Goal: Task Accomplishment & Management: Manage account settings

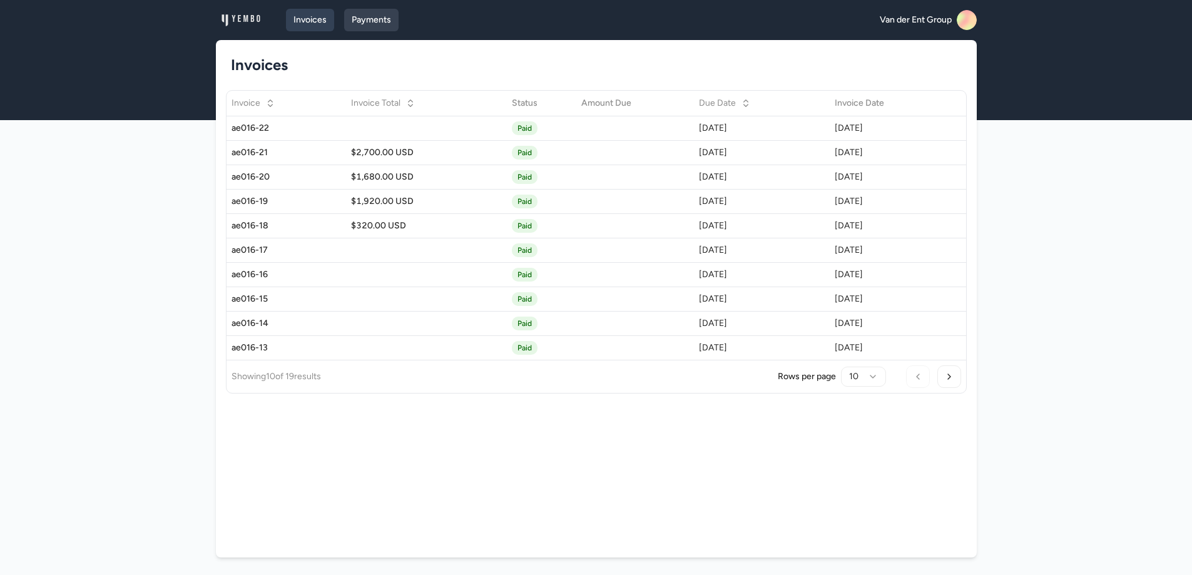
click at [378, 12] on link "Payments" at bounding box center [371, 20] width 54 height 23
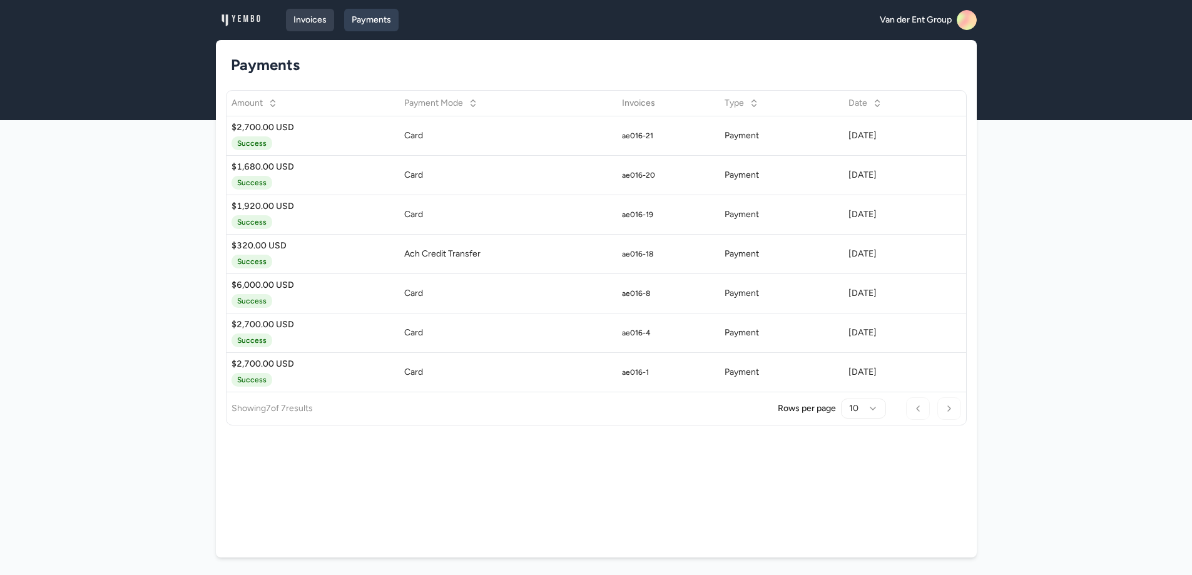
click at [317, 23] on link "Invoices" at bounding box center [310, 20] width 48 height 23
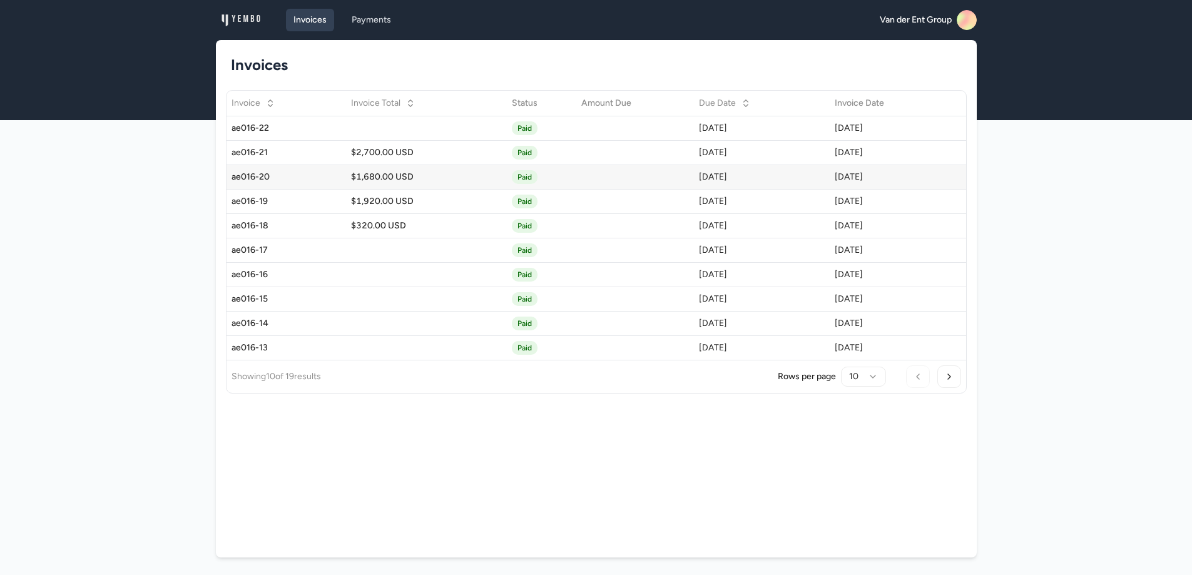
click at [360, 171] on div "$1,680.00 USD" at bounding box center [426, 177] width 150 height 13
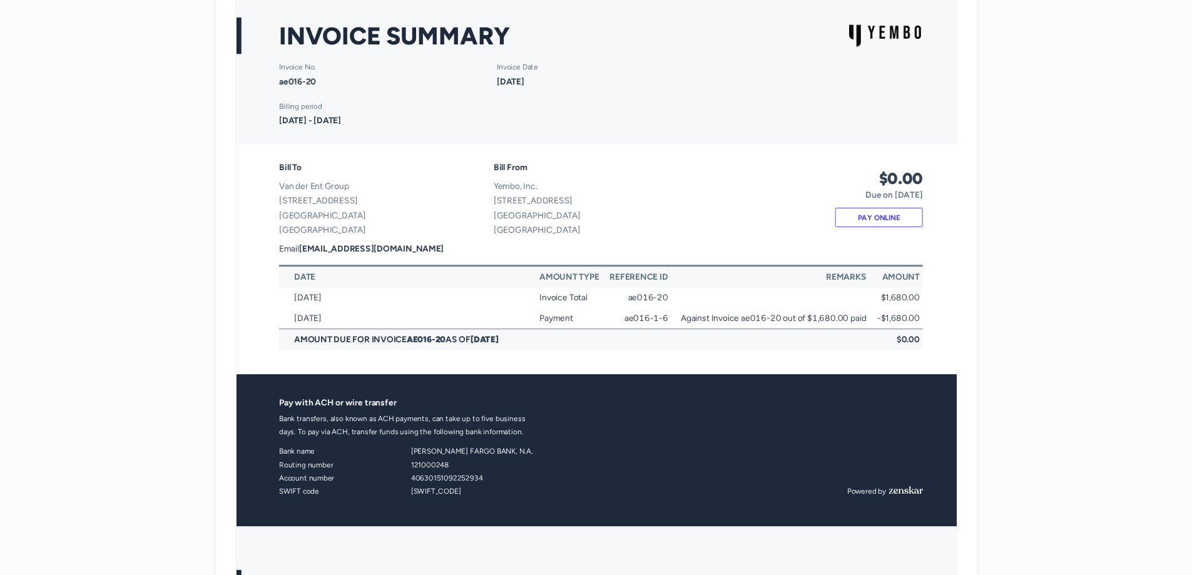
scroll to position [188, 0]
